Goal: Browse casually

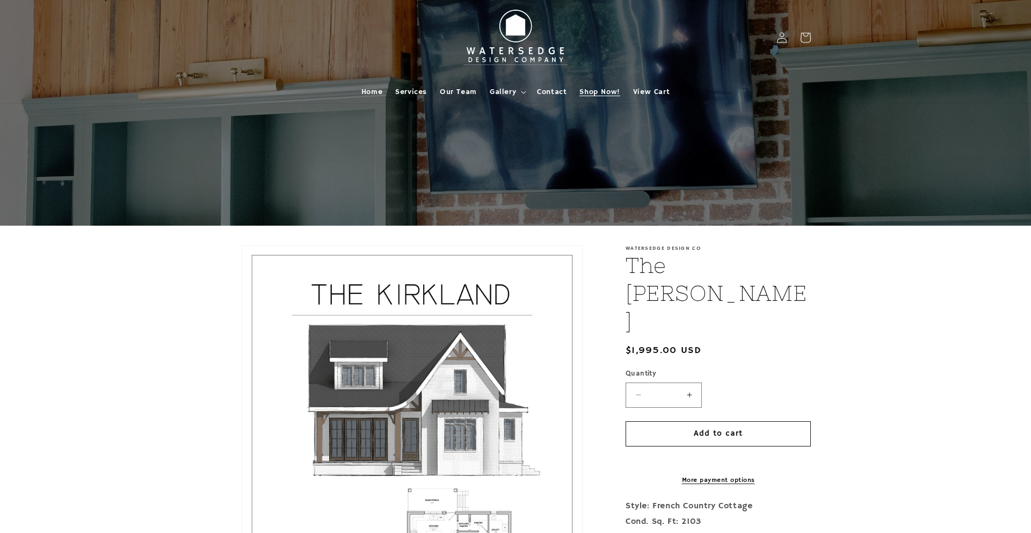
click at [598, 91] on span "Shop Now!" at bounding box center [599, 92] width 40 height 10
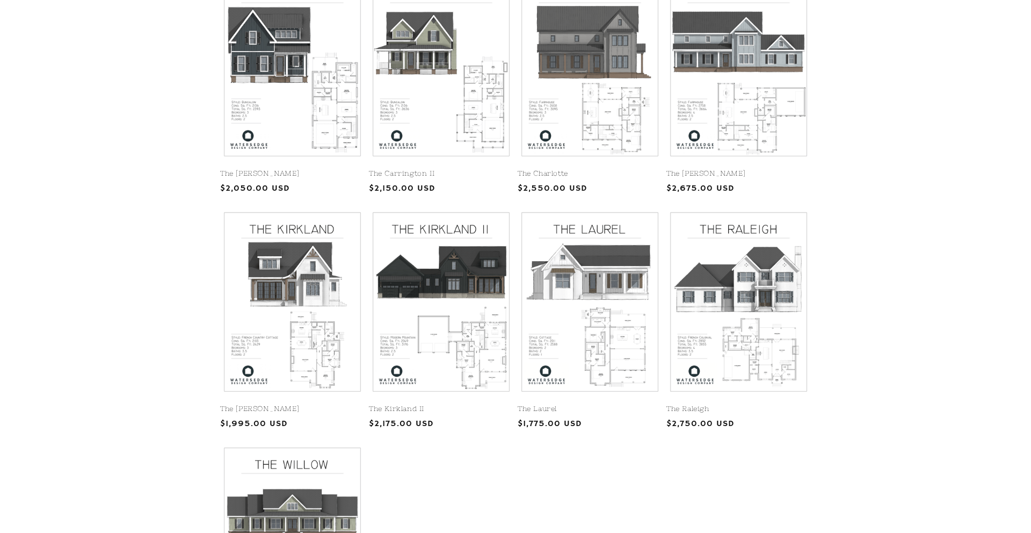
scroll to position [310, 0]
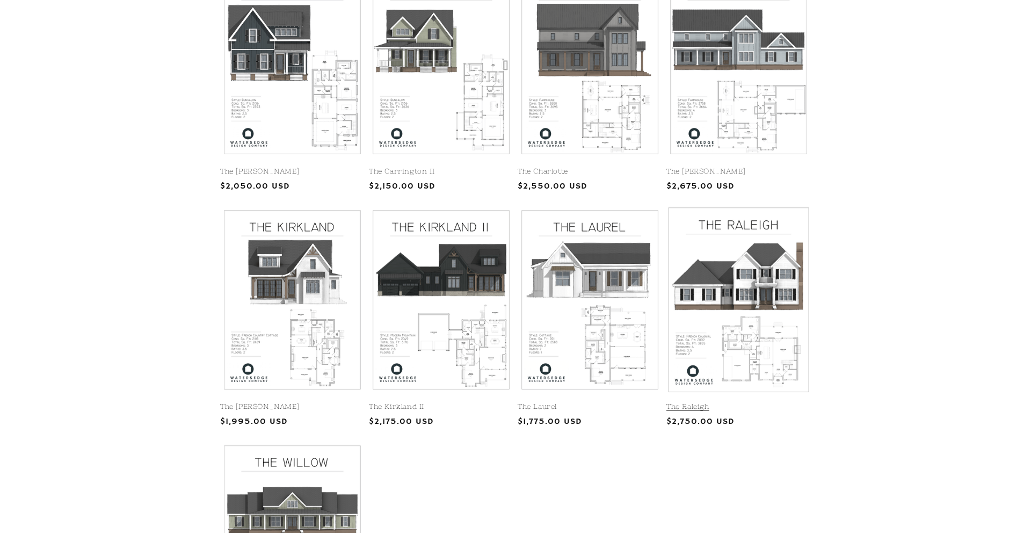
click at [707, 402] on link "The Raleigh" at bounding box center [738, 406] width 144 height 9
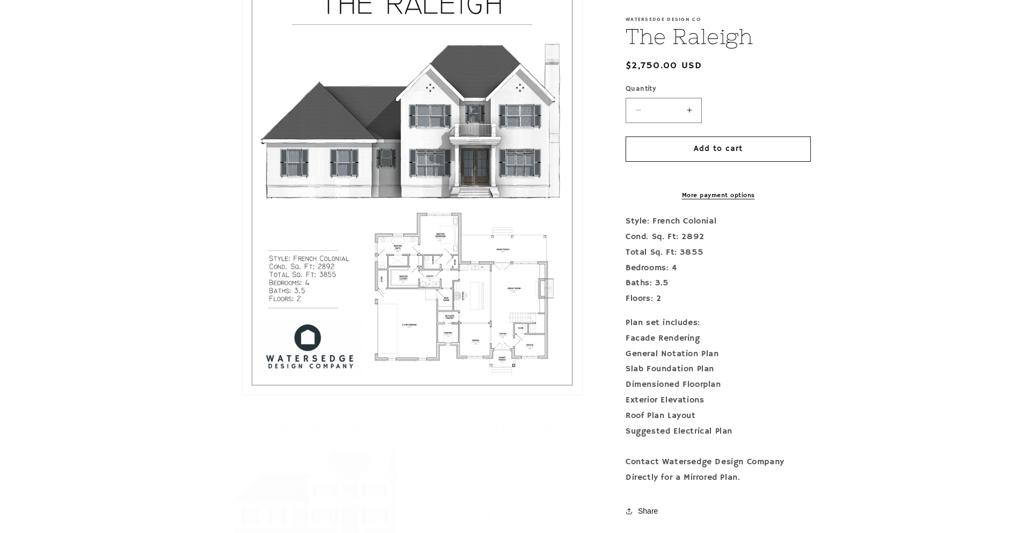
scroll to position [442, 0]
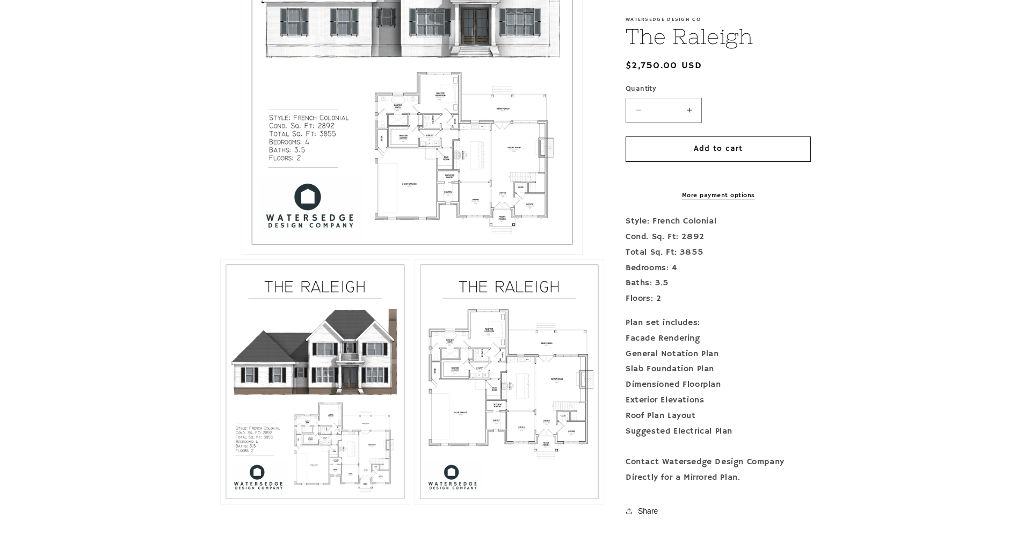
click at [242, 254] on button "Open media 1 in modal" at bounding box center [242, 254] width 0 height 0
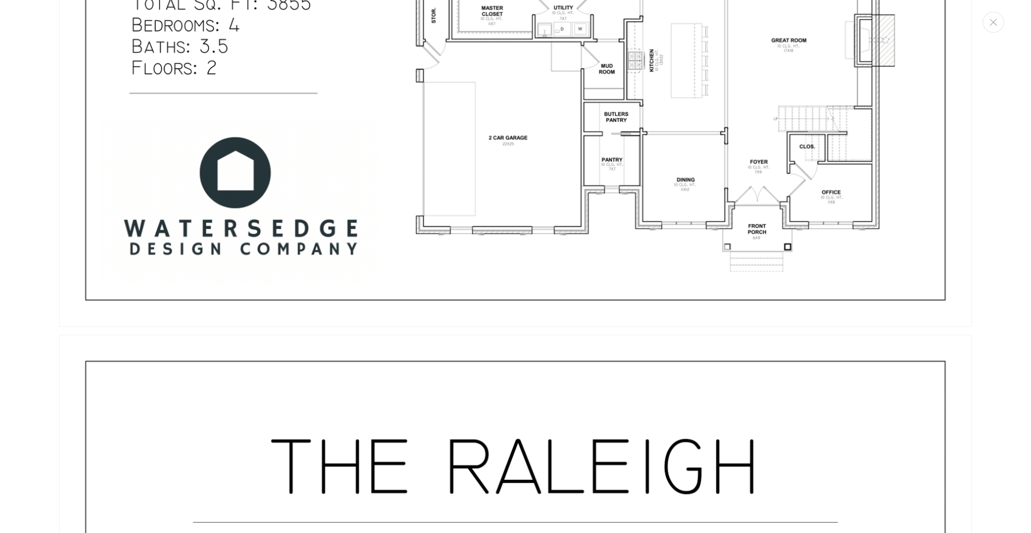
scroll to position [870, 0]
